Goal: Transaction & Acquisition: Purchase product/service

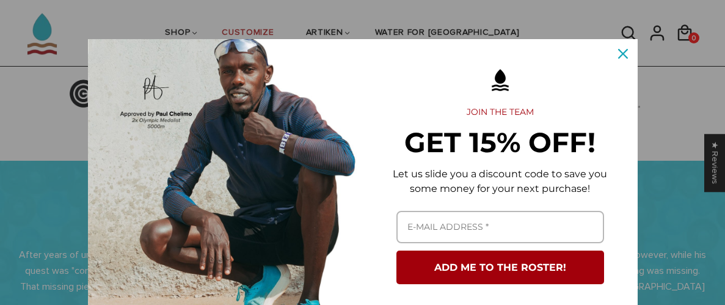
scroll to position [378, 0]
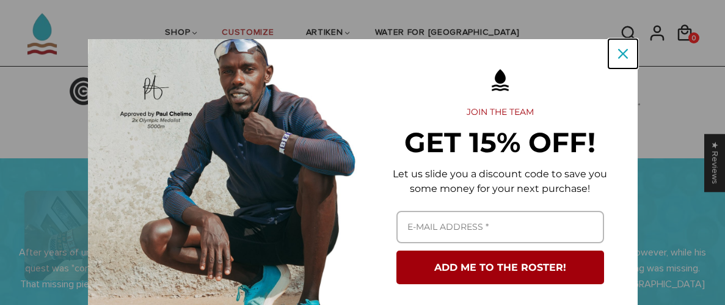
click at [621, 51] on icon "close icon" at bounding box center [623, 54] width 10 height 10
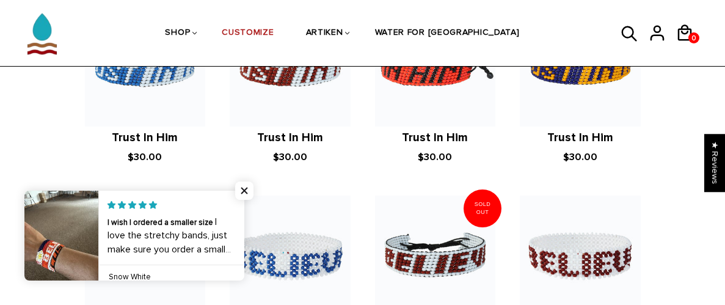
scroll to position [896, 0]
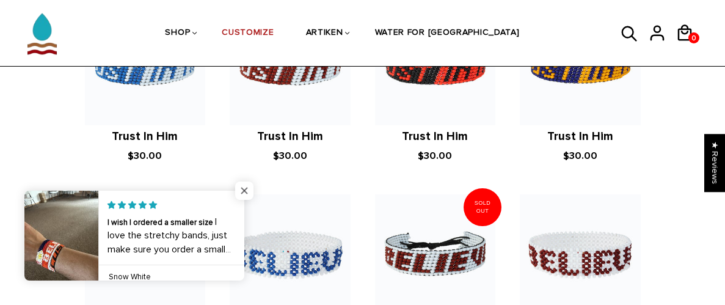
click at [247, 187] on span "Close popup widget" at bounding box center [244, 190] width 18 height 18
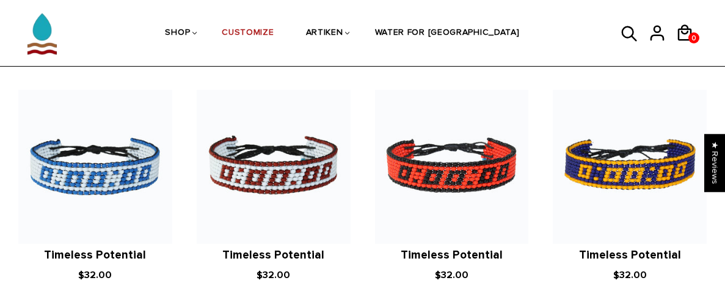
scroll to position [1520, 0]
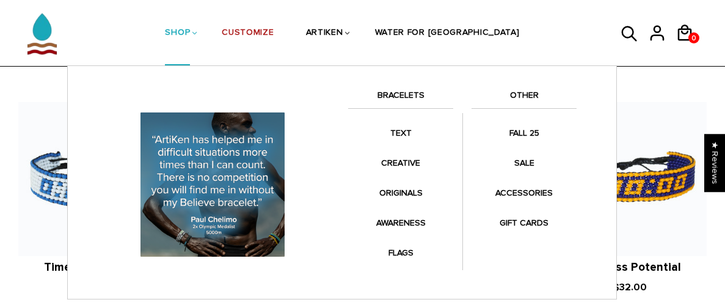
click at [190, 35] on link "SHOP" at bounding box center [177, 33] width 25 height 65
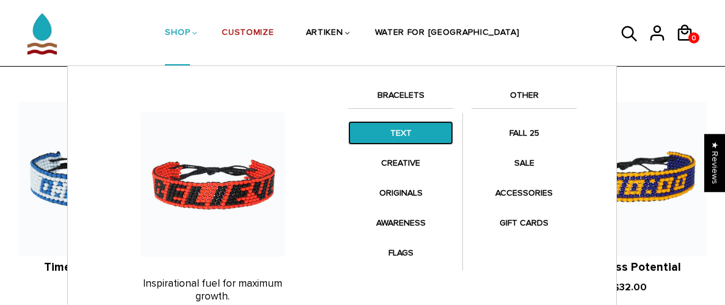
click at [381, 129] on link "TEXT" at bounding box center [400, 133] width 105 height 24
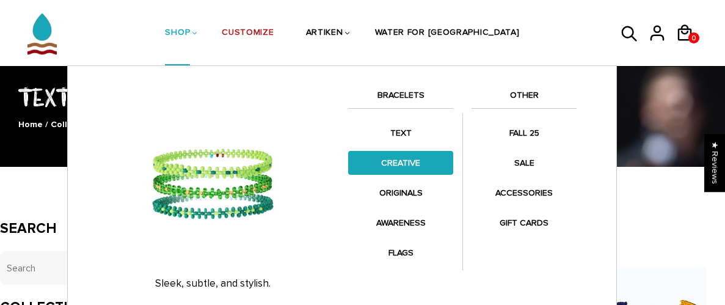
scroll to position [73, 0]
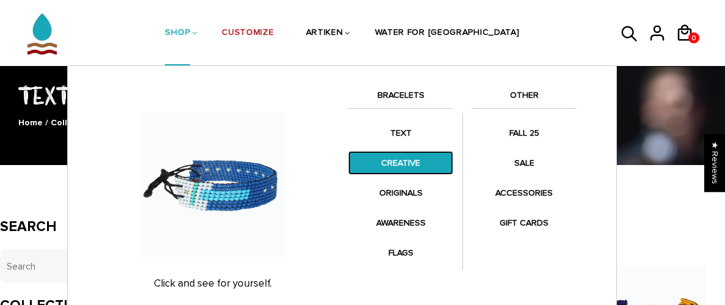
click at [402, 161] on link "CREATIVE" at bounding box center [400, 163] width 105 height 24
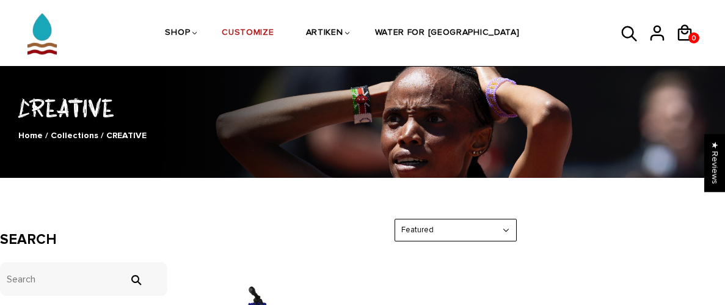
scroll to position [67, 0]
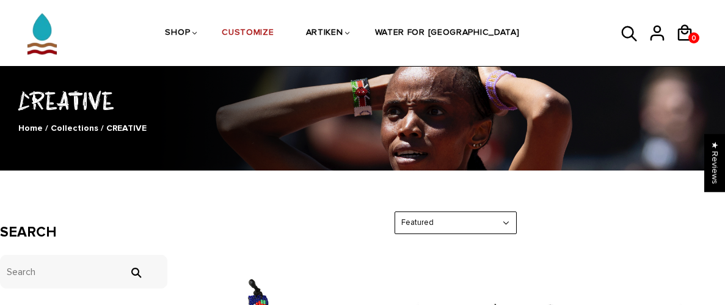
click at [493, 230] on select "Featured Best Selling $ Low to High $ High to Low Z-A A-Z Oldest to Newest Newe…" at bounding box center [455, 222] width 121 height 21
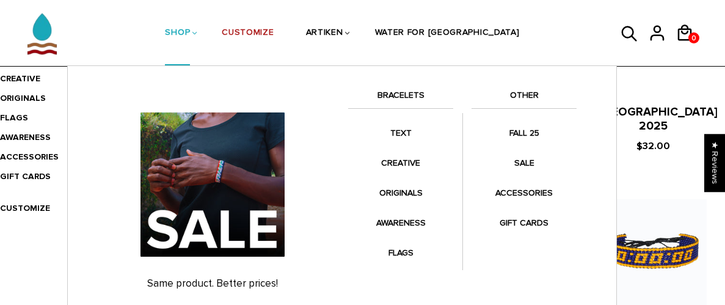
scroll to position [362, 0]
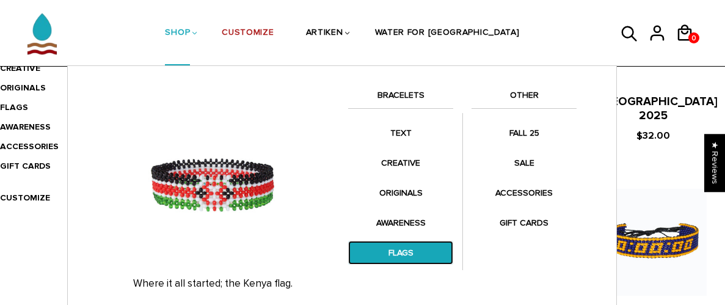
click at [398, 246] on link "FLAGS" at bounding box center [400, 253] width 105 height 24
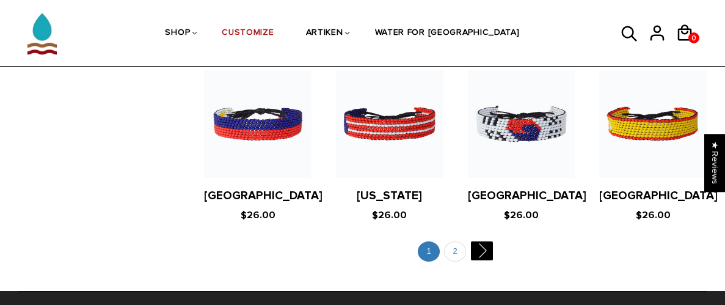
scroll to position [2332, 0]
